Goal: Use online tool/utility: Utilize a website feature to perform a specific function

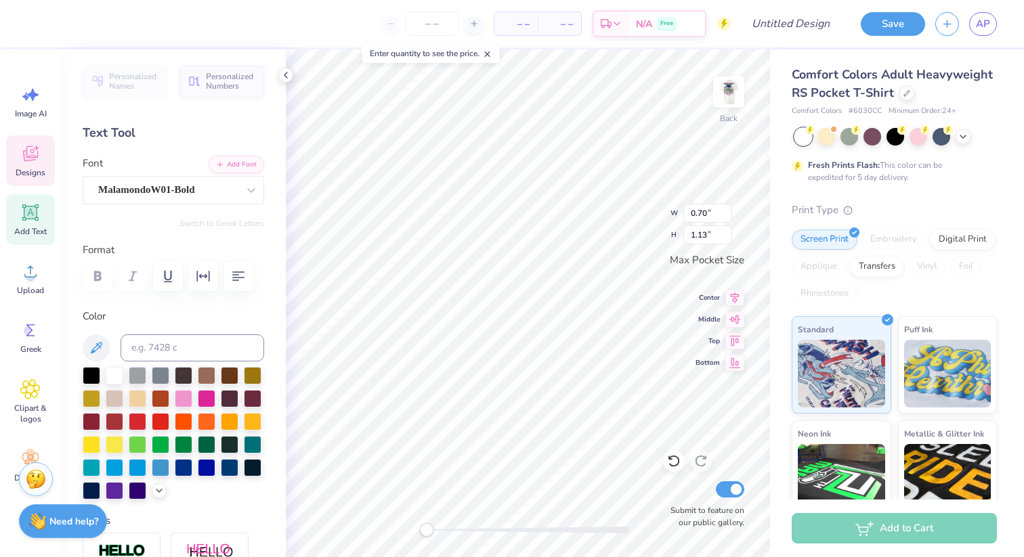
type input "0.59"
type input "0.90"
type input "0.16"
type input "0.17"
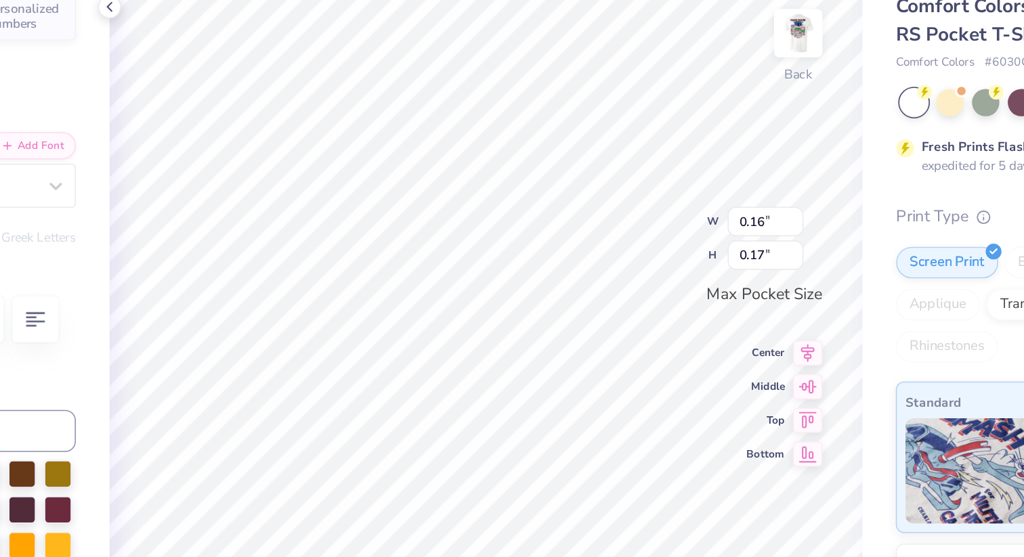
type input "0.70"
type input "1.13"
type textarea "T"
type input "0.57"
type input "0.89"
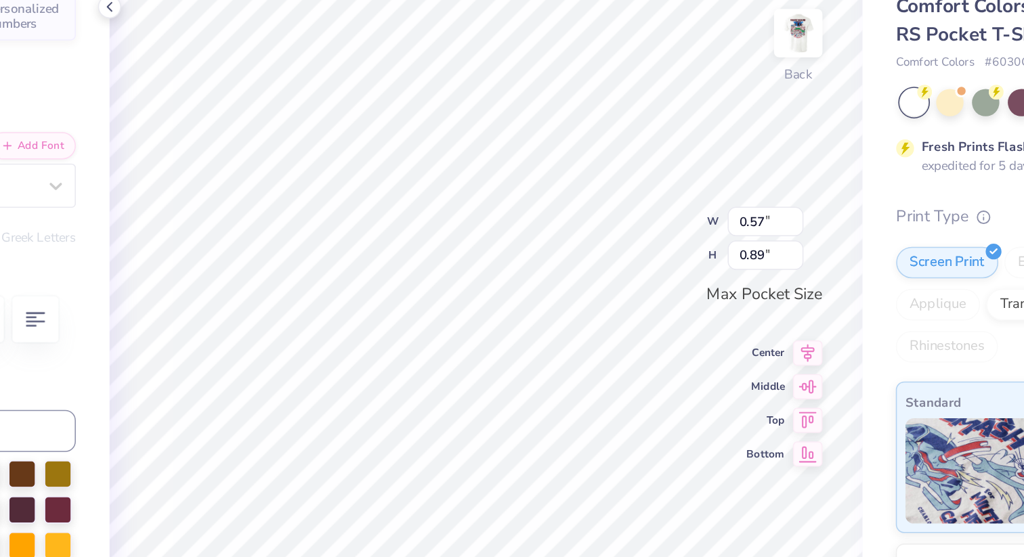
type textarea "A"
type input "0.59"
type input "0.90"
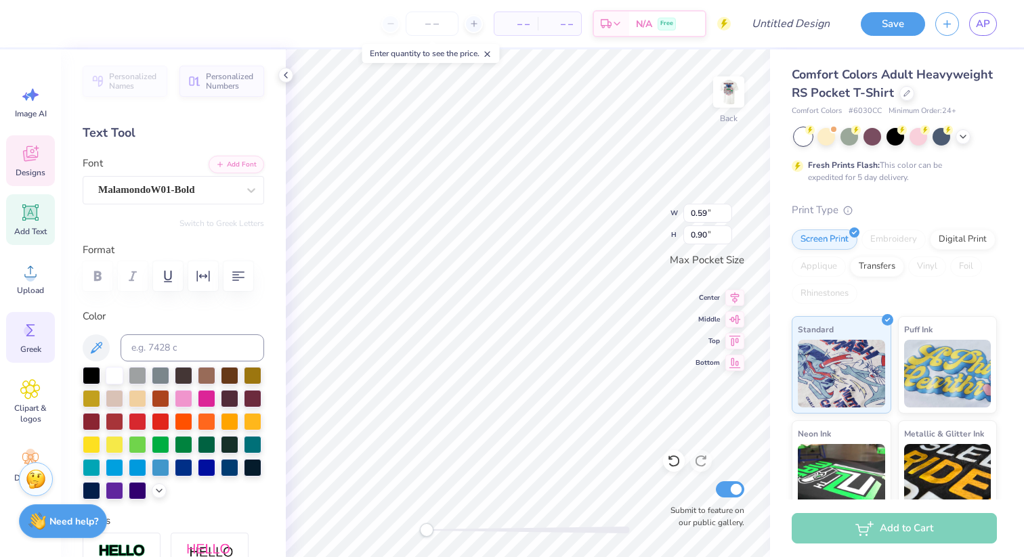
click at [31, 333] on circle at bounding box center [28, 330] width 9 height 9
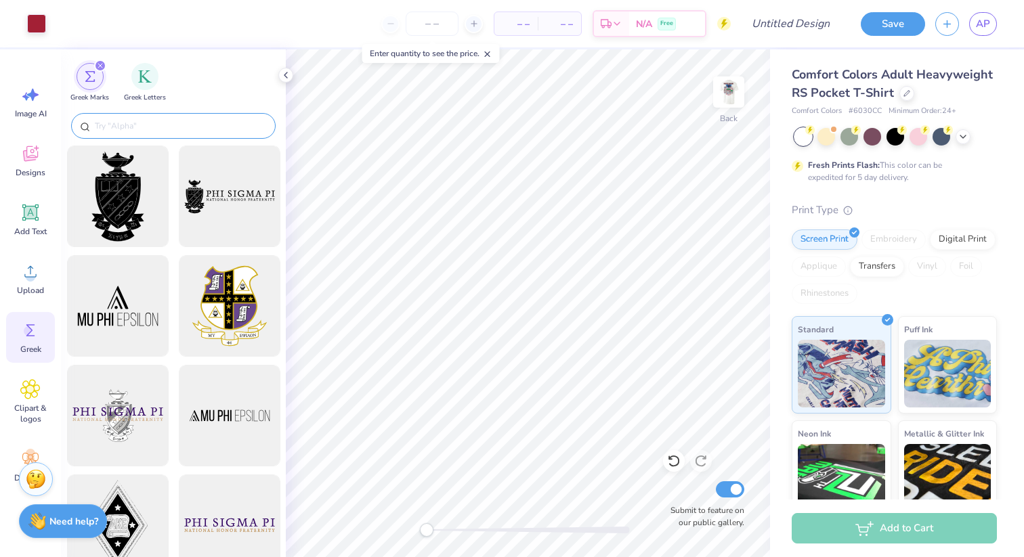
click at [183, 124] on input "text" at bounding box center [179, 126] width 173 height 14
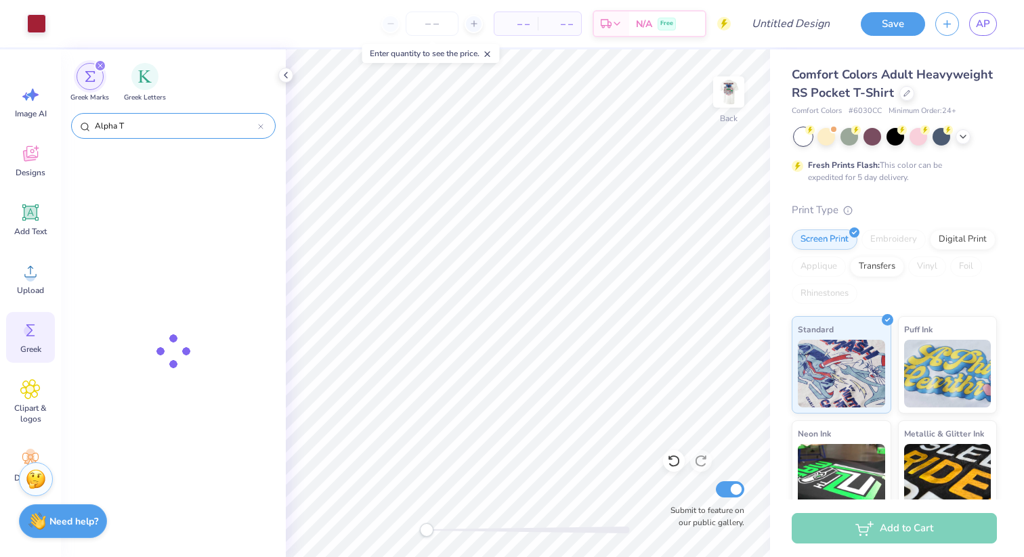
type input "Alpha Ta"
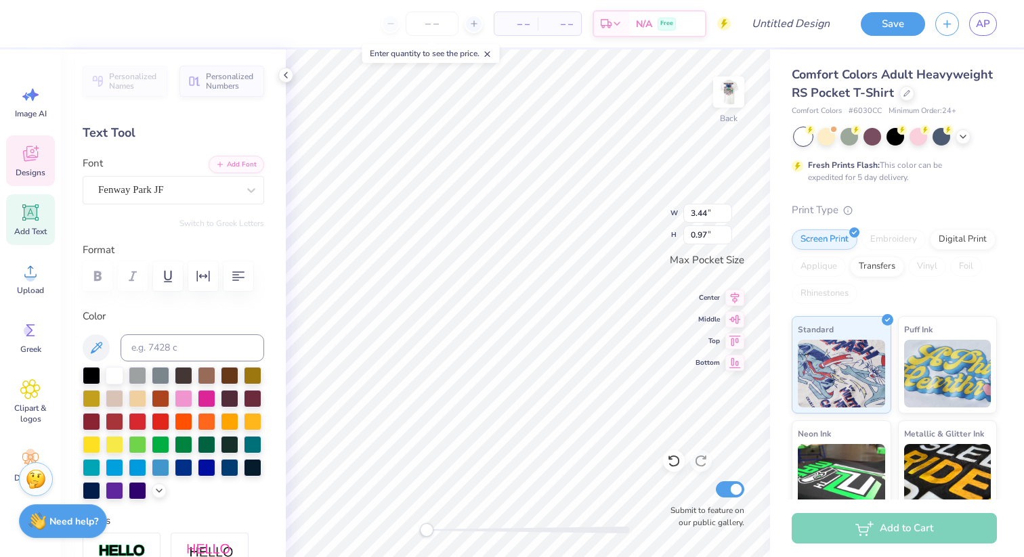
type input "0.59"
type input "1.10"
click at [28, 336] on icon at bounding box center [30, 330] width 9 height 12
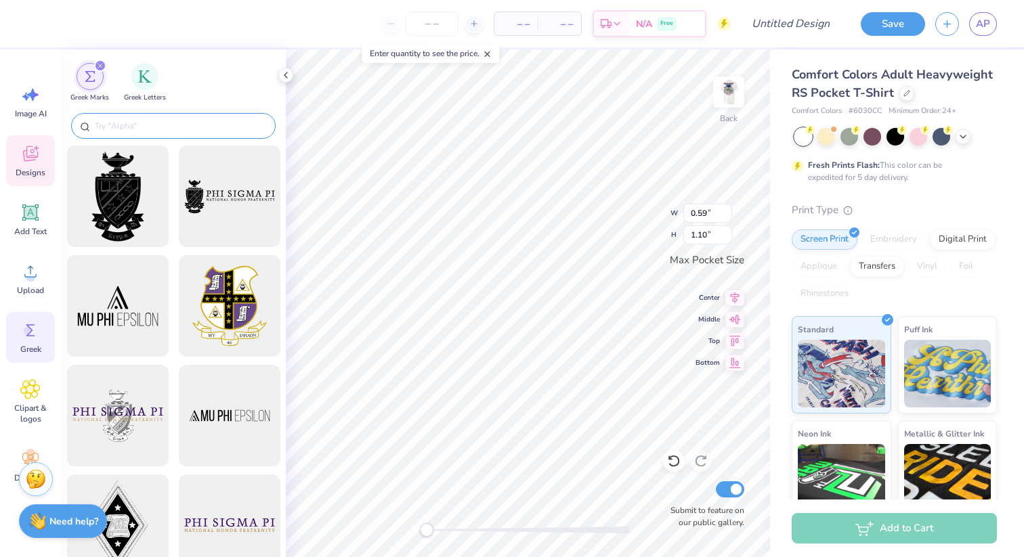
click at [182, 125] on input "text" at bounding box center [179, 126] width 173 height 14
click at [139, 79] on img "filter for Greek Letters" at bounding box center [145, 75] width 14 height 14
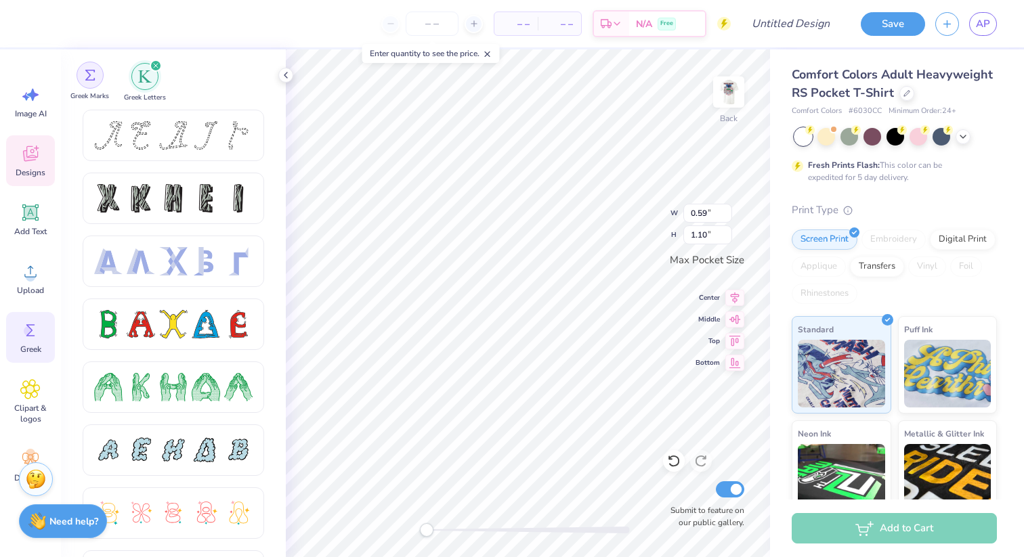
click at [82, 81] on div "filter for Greek Marks" at bounding box center [90, 75] width 27 height 27
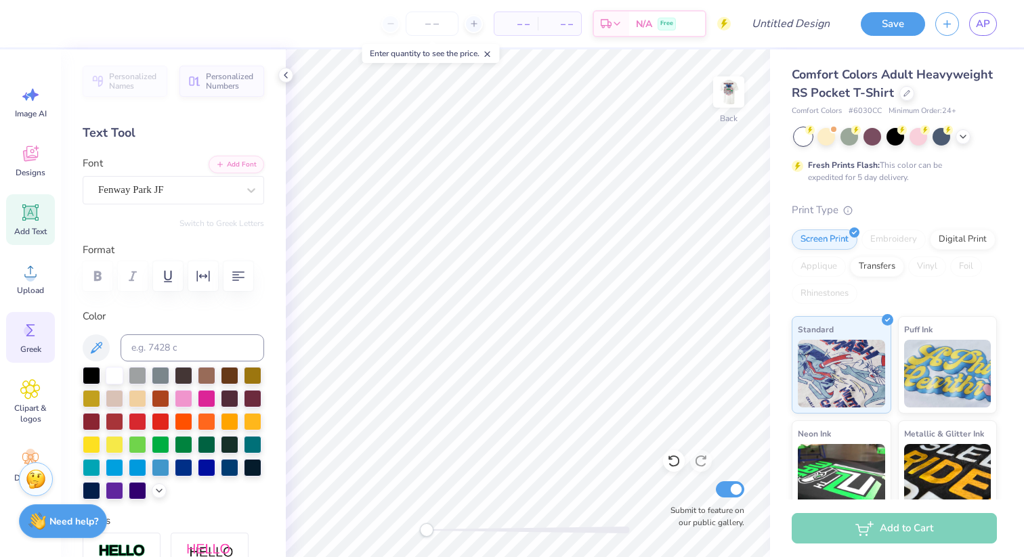
click at [32, 340] on icon at bounding box center [30, 330] width 20 height 20
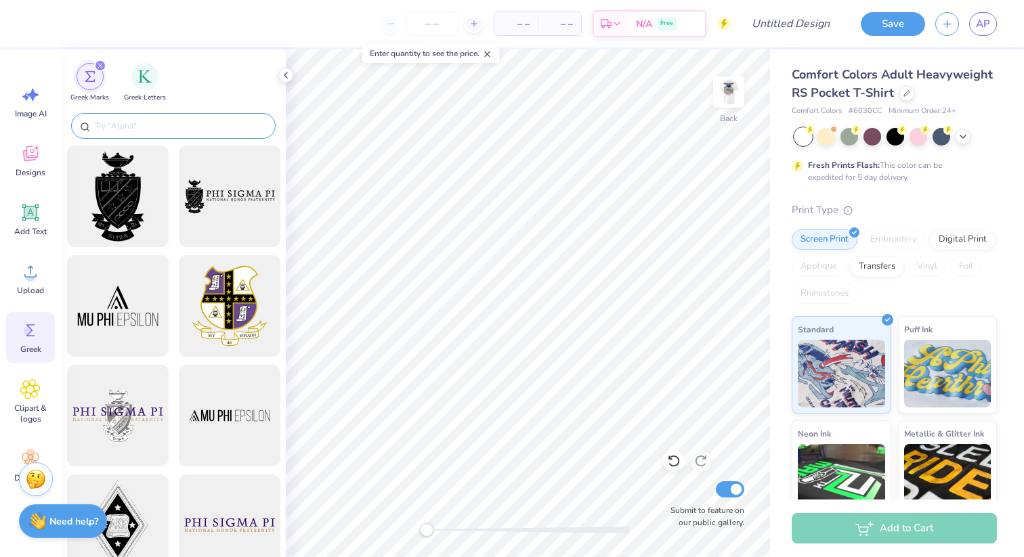
click at [199, 123] on input "text" at bounding box center [179, 126] width 173 height 14
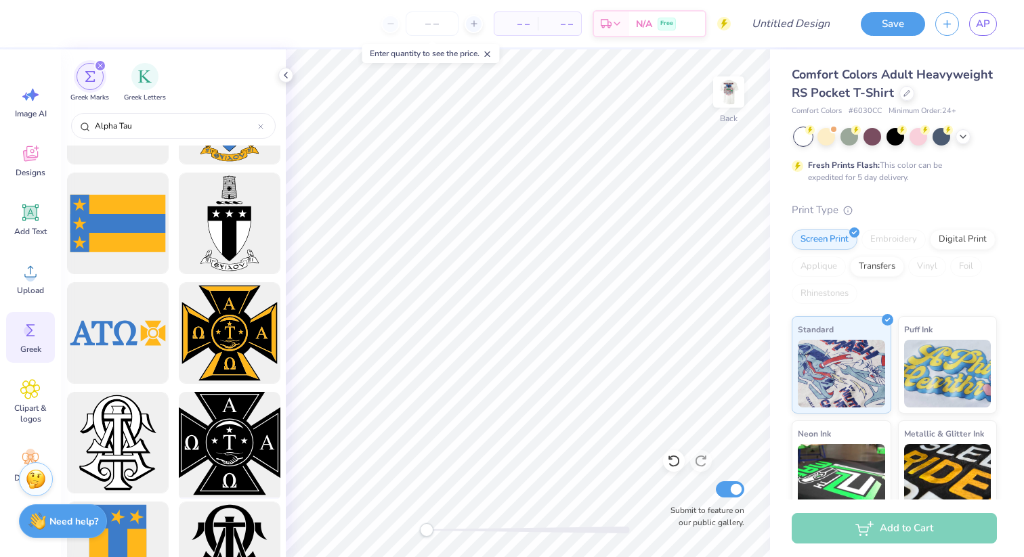
scroll to position [87, 0]
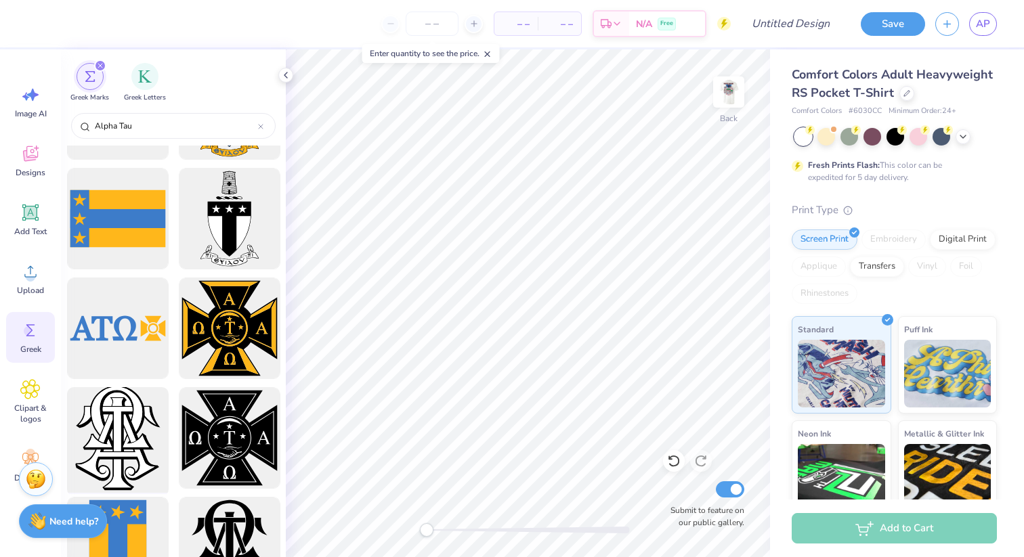
type input "Alpha Tau"
click at [129, 427] on div at bounding box center [118, 439] width 112 height 112
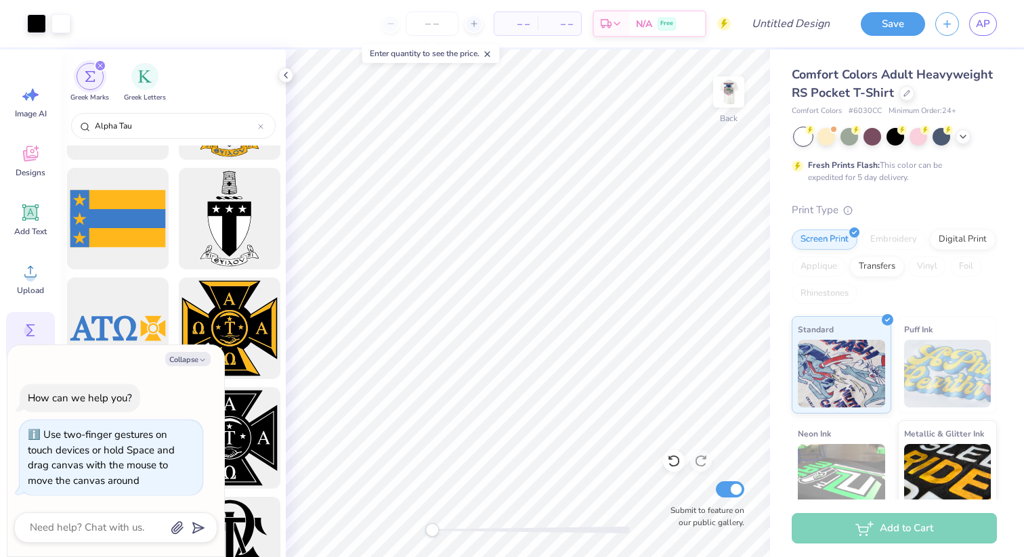
click at [398, 517] on div "Back Submit to feature on our public gallery." at bounding box center [528, 303] width 484 height 508
click at [288, 75] on icon at bounding box center [285, 75] width 11 height 11
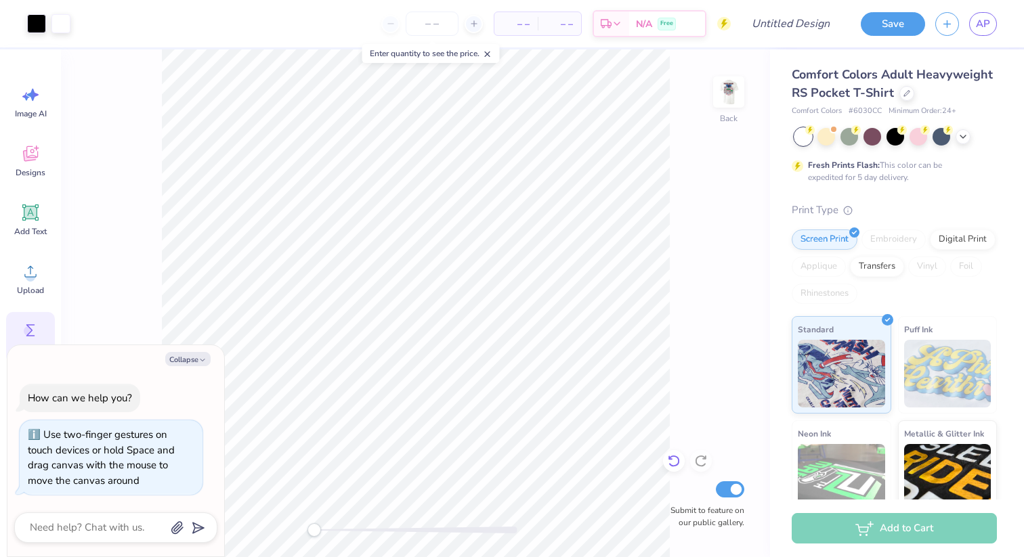
click at [676, 461] on icon at bounding box center [674, 461] width 14 height 14
click at [697, 458] on icon at bounding box center [701, 462] width 12 height 12
click at [190, 356] on button "Collapse" at bounding box center [187, 359] width 45 height 14
type textarea "x"
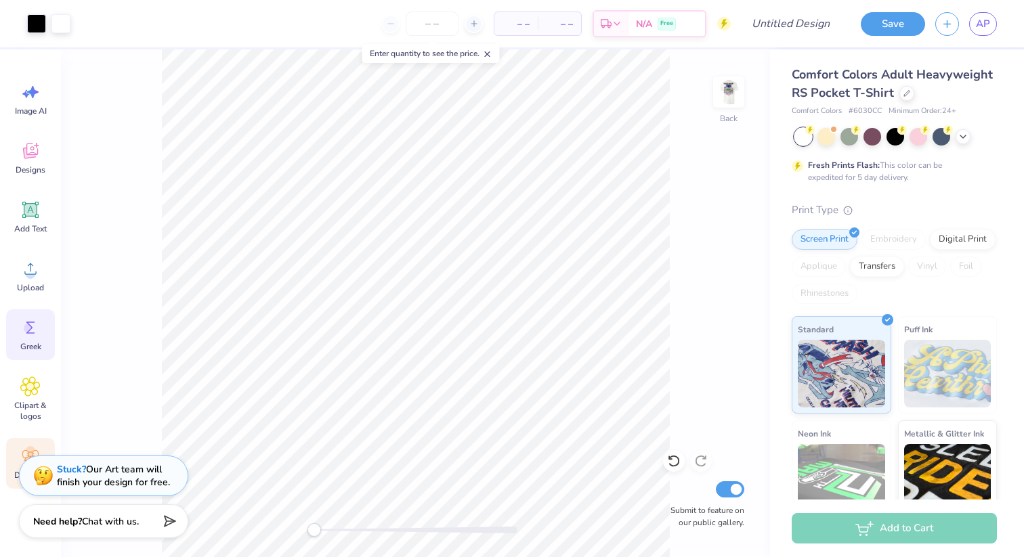
scroll to position [0, 0]
click at [26, 162] on icon at bounding box center [30, 154] width 20 height 20
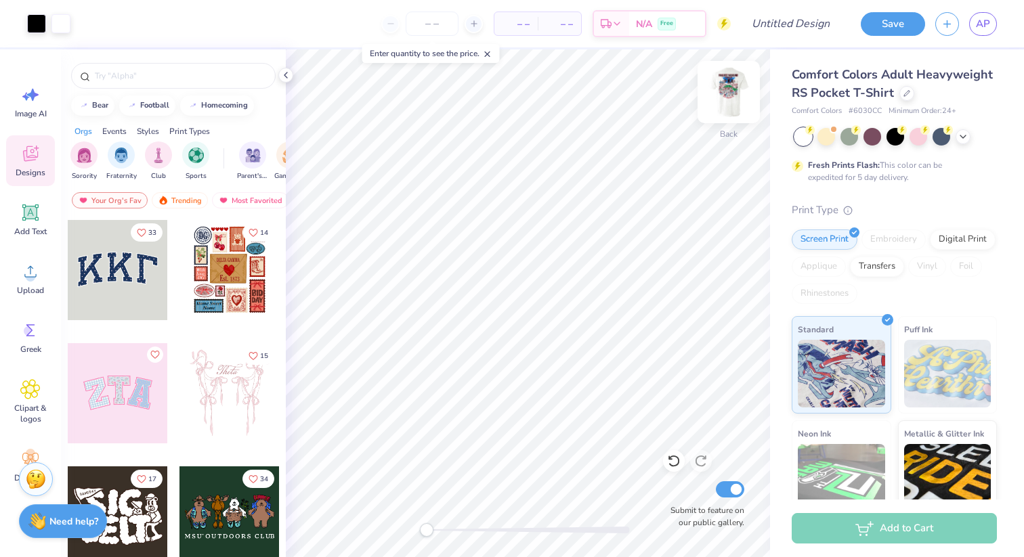
click at [733, 91] on img at bounding box center [728, 92] width 54 height 54
click at [733, 91] on img at bounding box center [728, 92] width 27 height 27
click at [729, 90] on img at bounding box center [728, 92] width 54 height 54
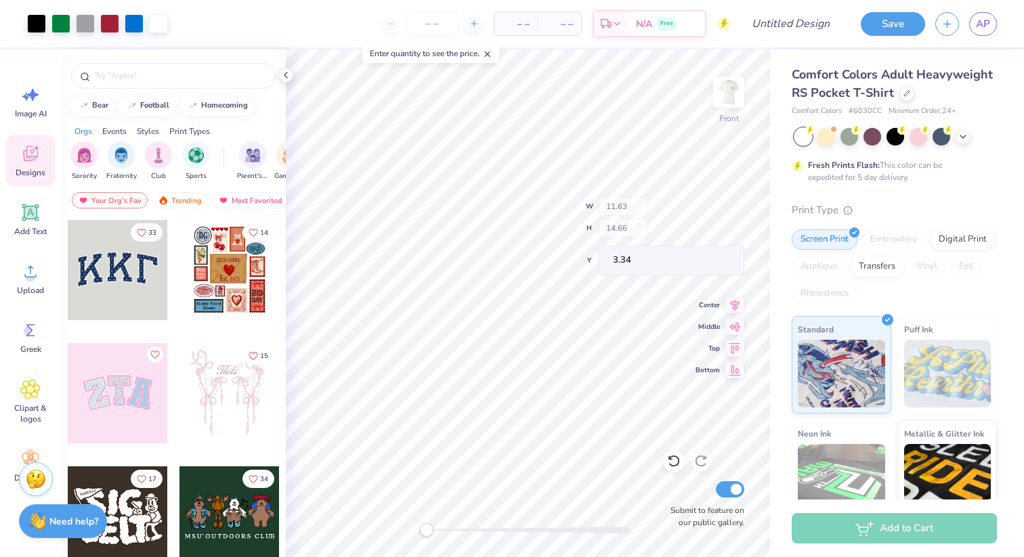
type input "2.06"
type input "3.25"
type input "5.99"
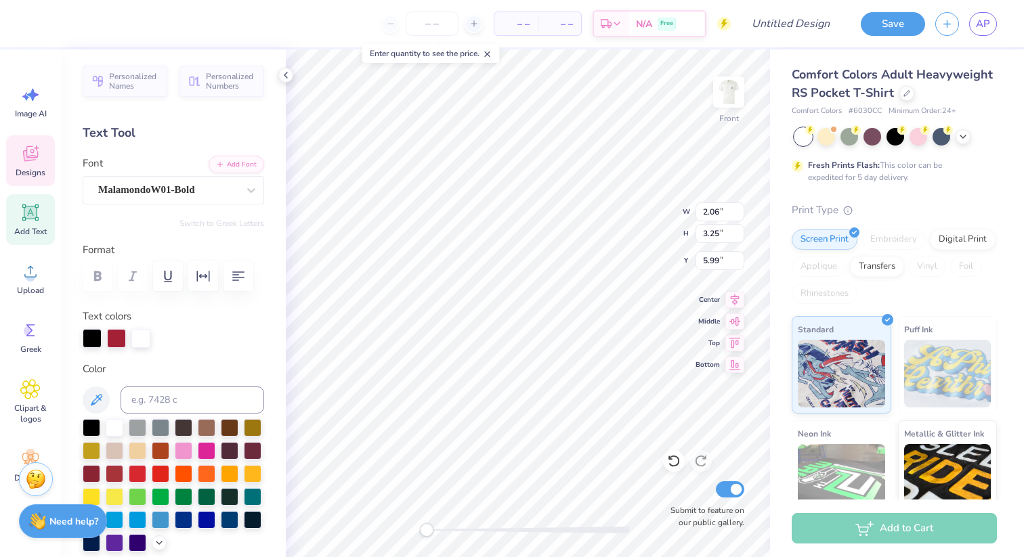
type textarea "T"
type input "11.17"
type input "4.89"
type input "7.88"
click at [41, 154] on div "Designs" at bounding box center [30, 160] width 49 height 51
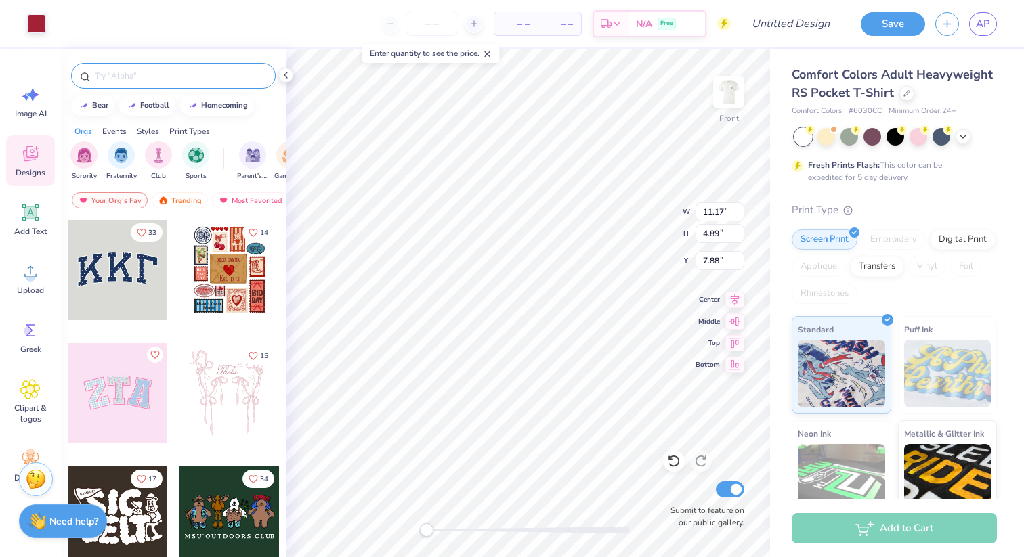
click at [163, 79] on input "text" at bounding box center [179, 76] width 173 height 14
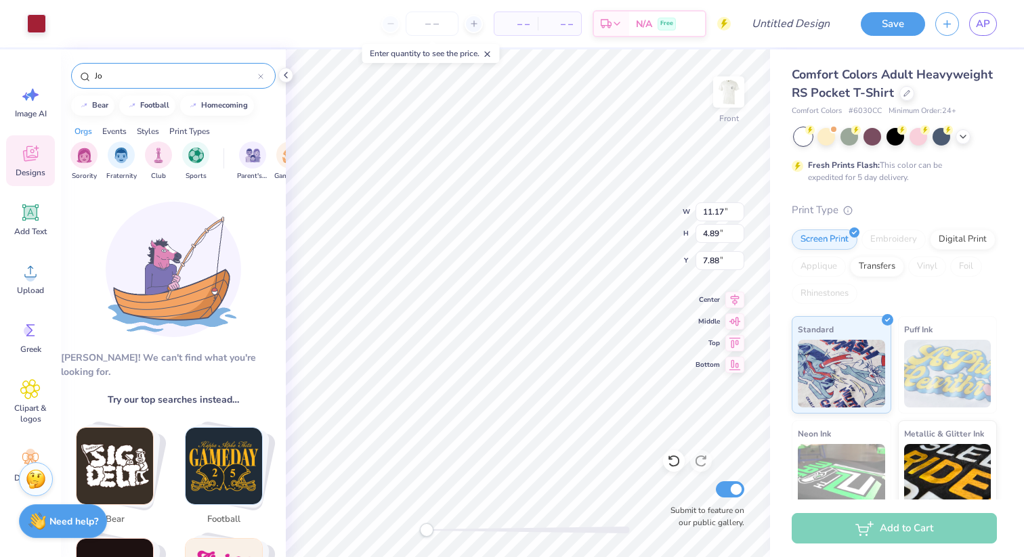
type input "J"
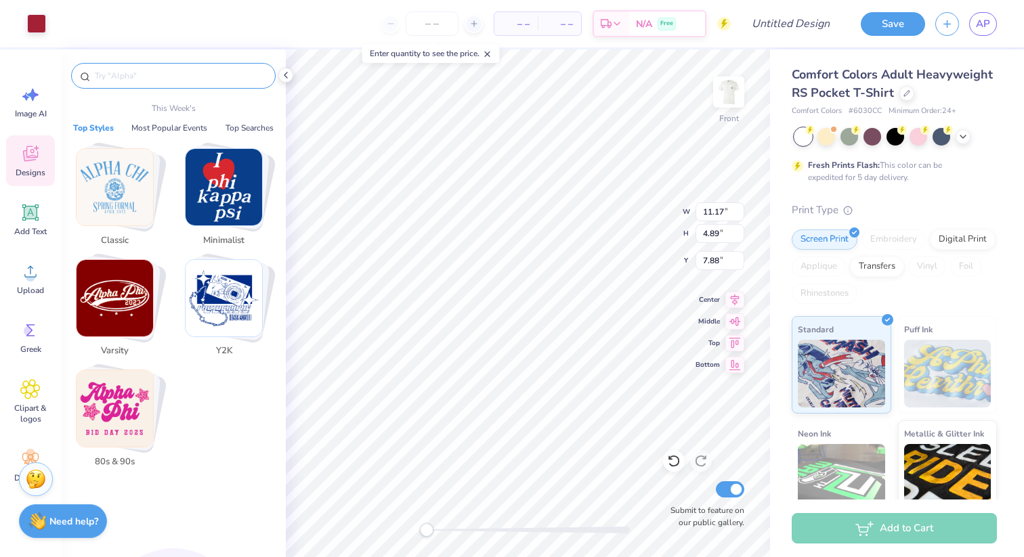
type input "A"
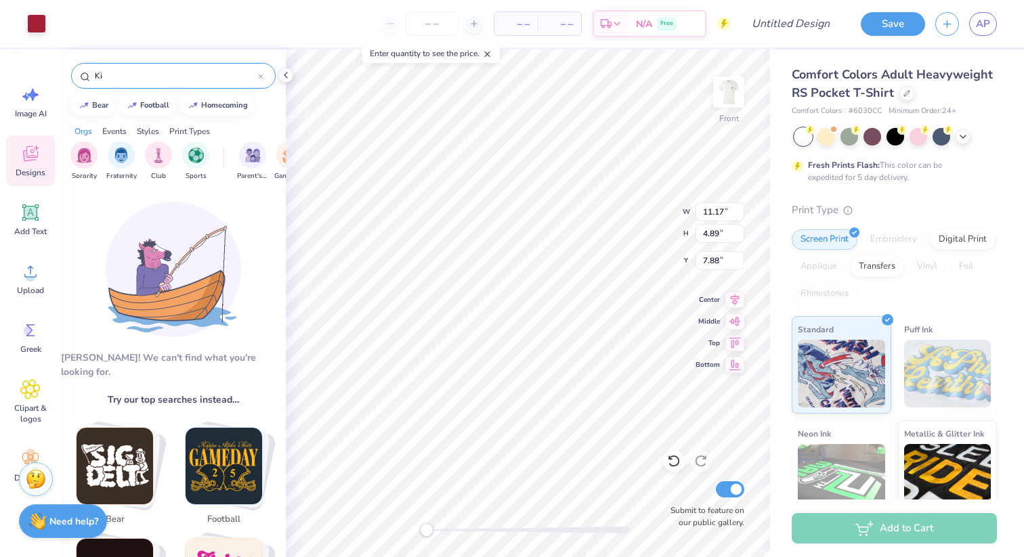
type input "K"
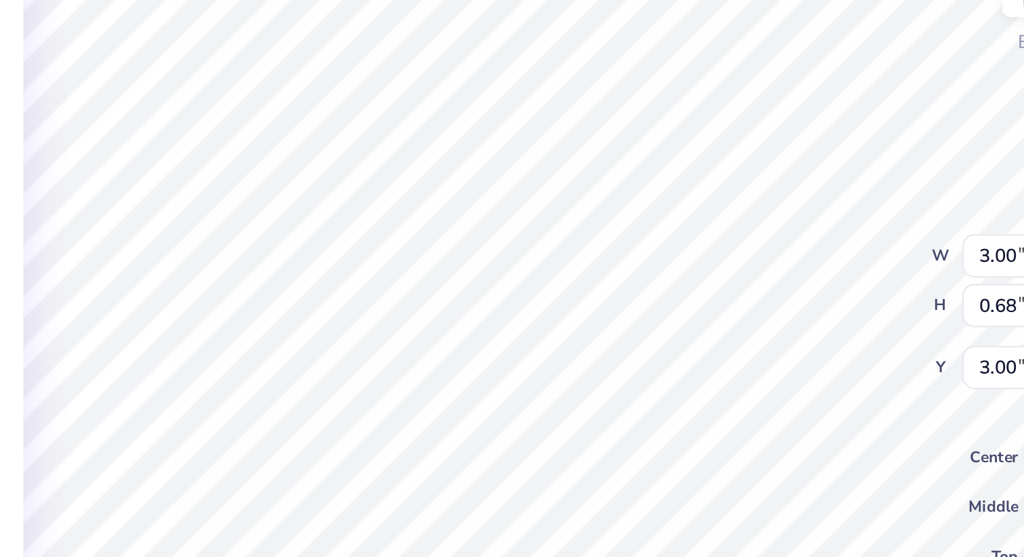
type textarea "ATO"
type input "2.78"
type input "0.66"
type input "4.61"
type textarea "Parents wknd"
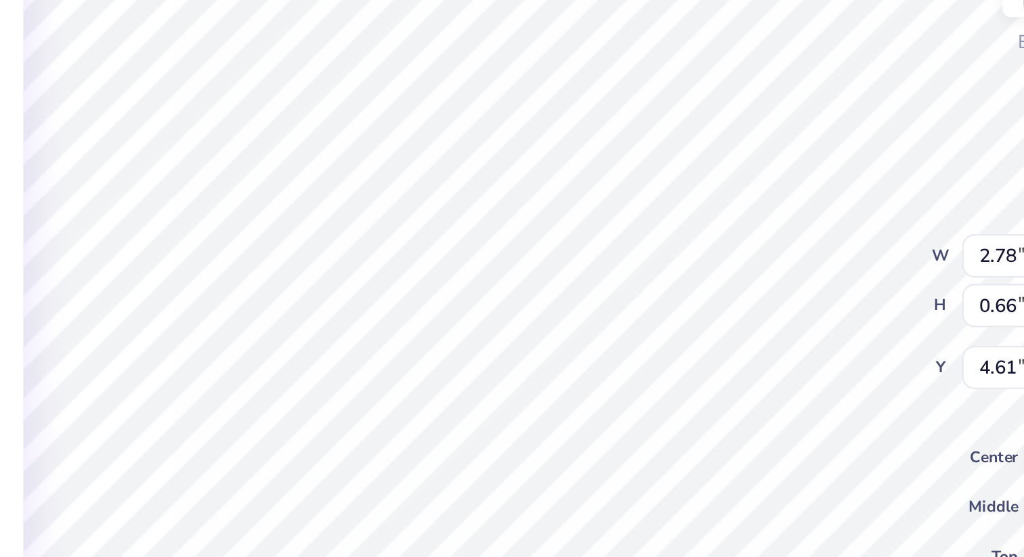
scroll to position [0, 1]
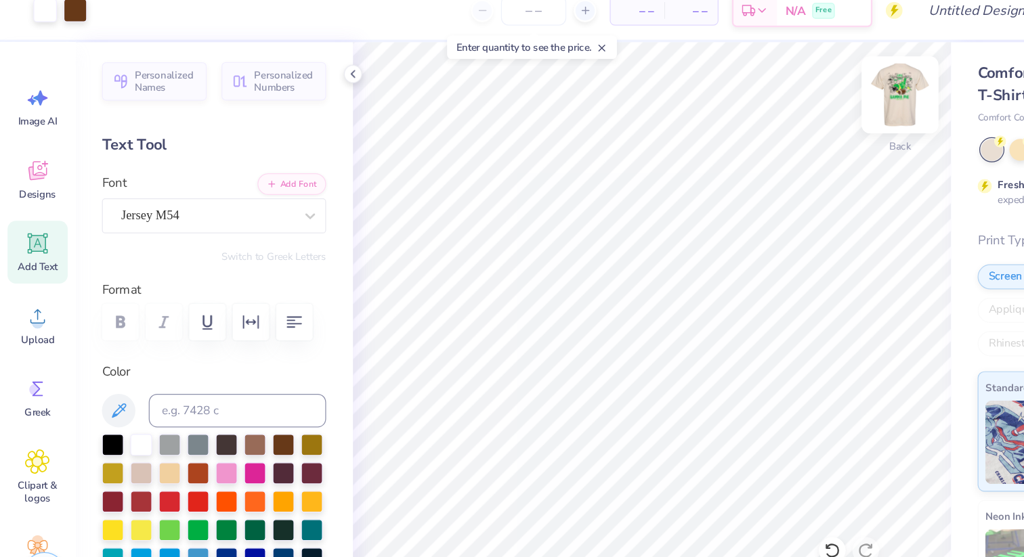
click at [726, 84] on img at bounding box center [728, 92] width 54 height 54
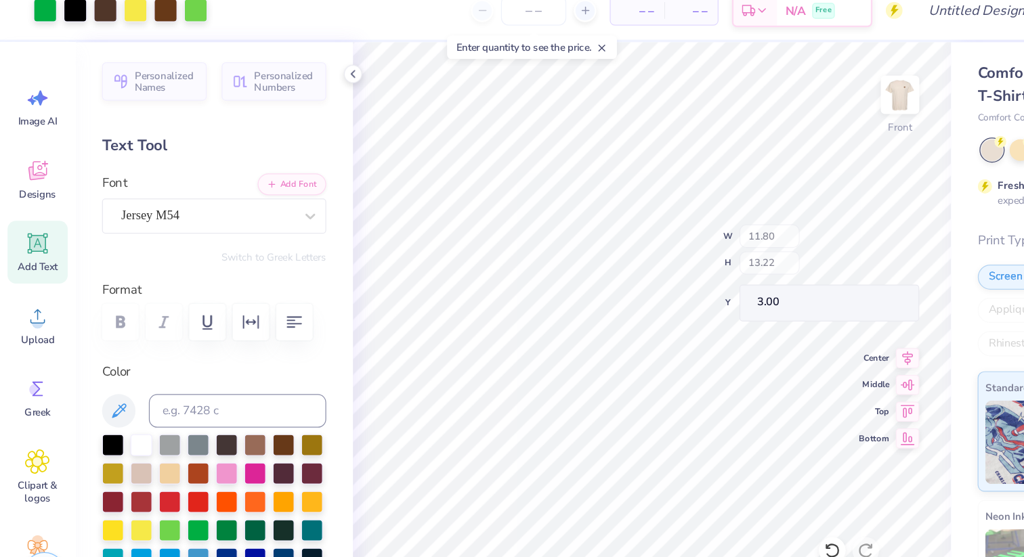
type input "8.40"
type input "1.52"
type input "14.11"
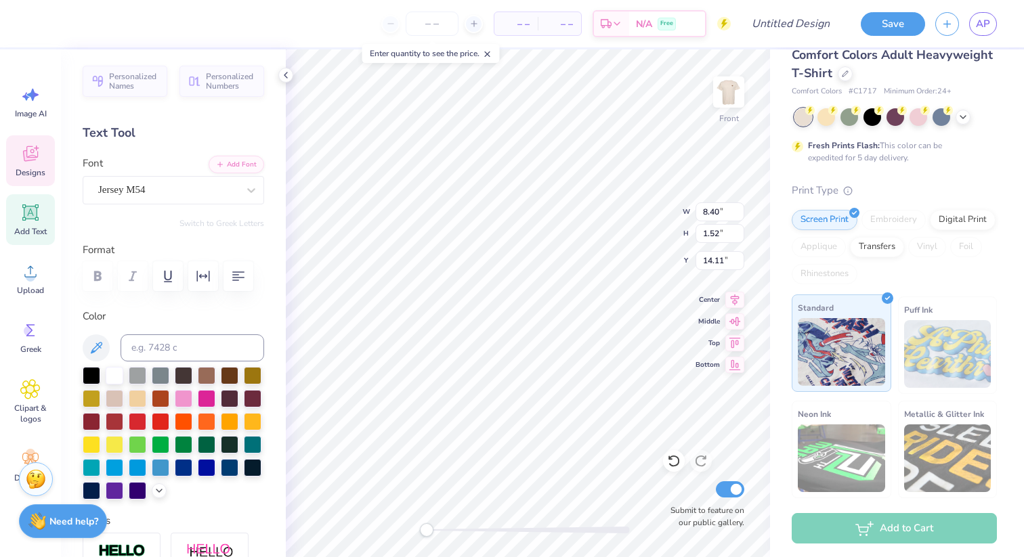
scroll to position [0, 0]
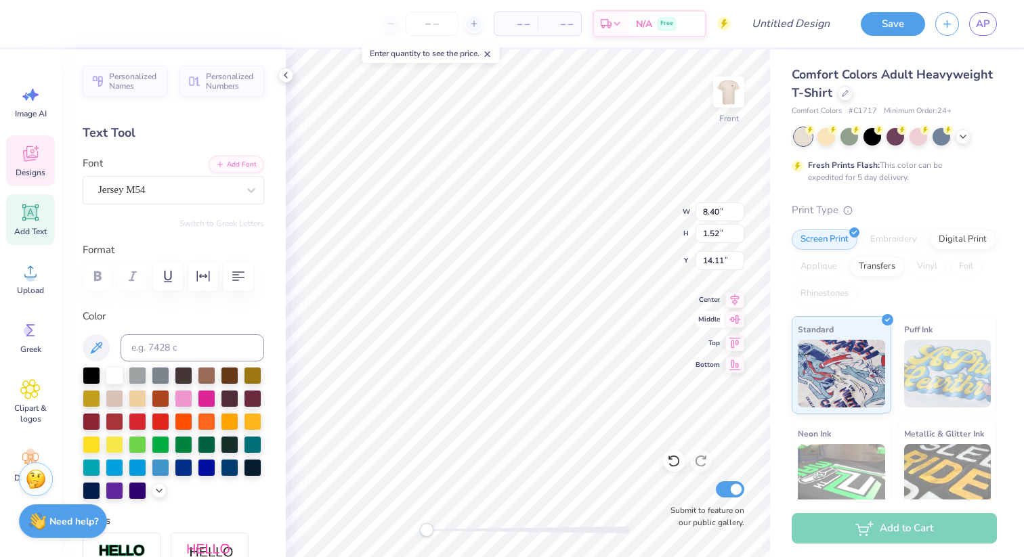
type input "11.80"
type input "8.95"
type input "3.00"
